Goal: Navigation & Orientation: Go to known website

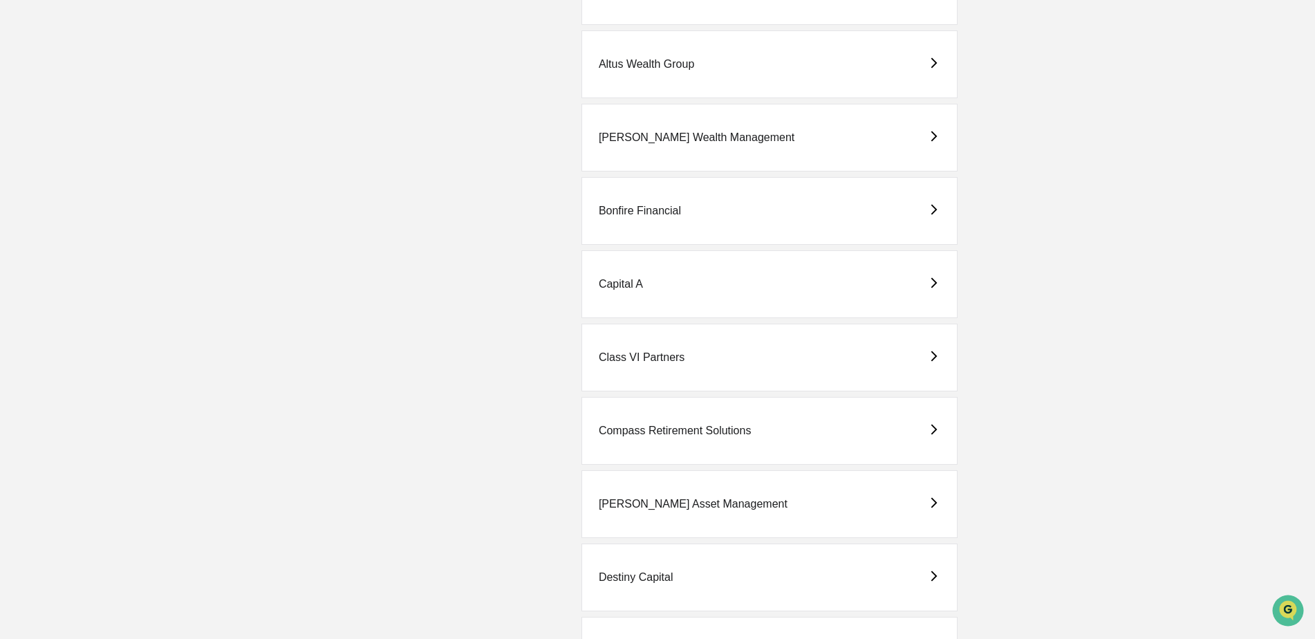
click at [629, 283] on div "Capital A" at bounding box center [621, 284] width 44 height 12
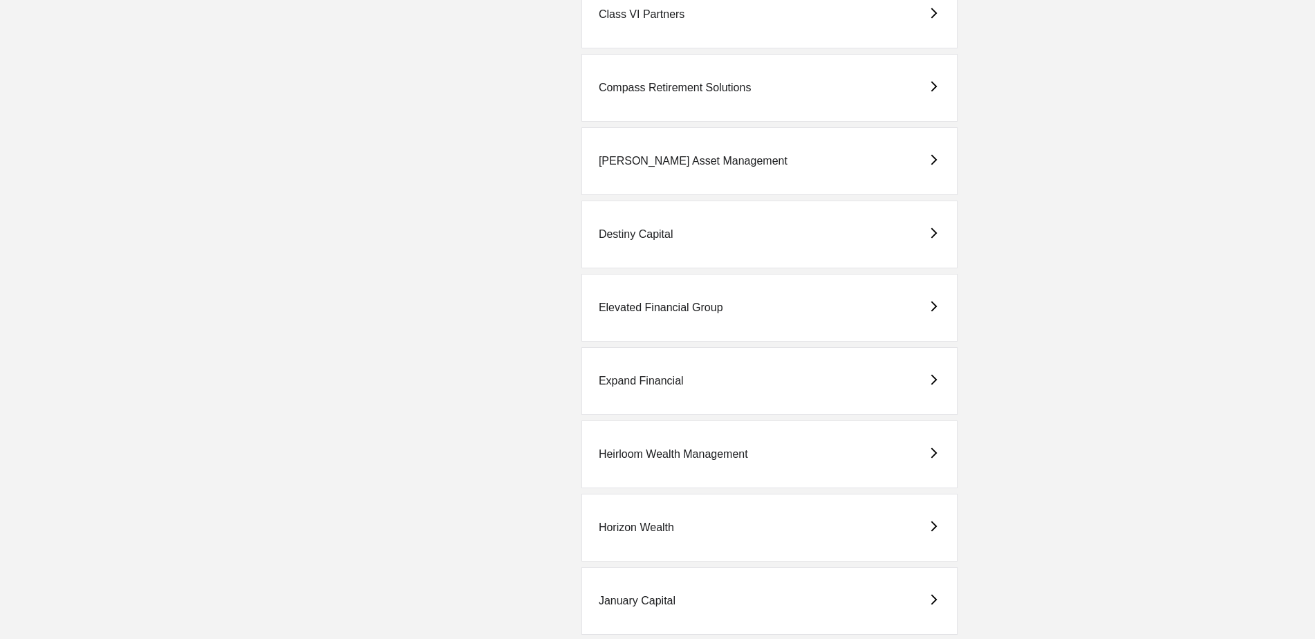
scroll to position [1272, 0]
